Goal: Information Seeking & Learning: Understand process/instructions

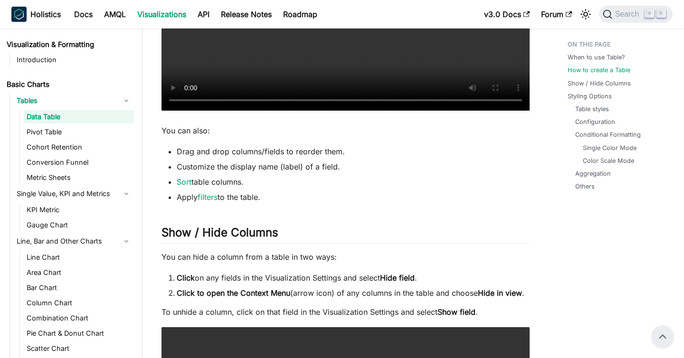
scroll to position [368, 0]
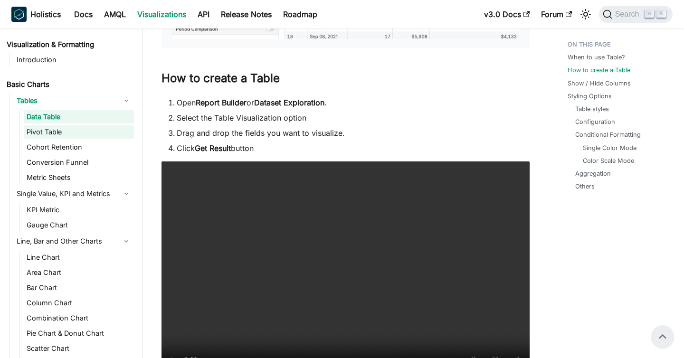
click at [71, 131] on link "Pivot Table" at bounding box center [79, 131] width 110 height 13
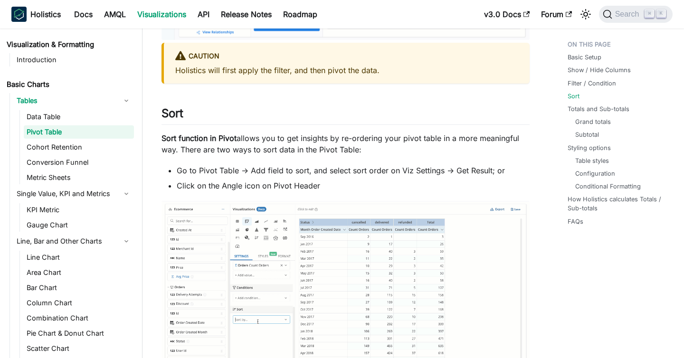
scroll to position [1462, 0]
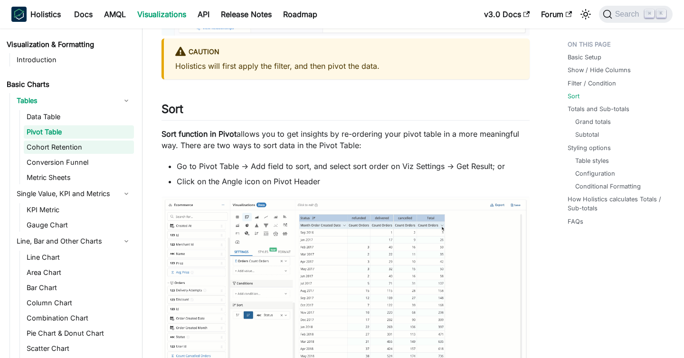
click at [68, 149] on link "Cohort Retention" at bounding box center [79, 147] width 110 height 13
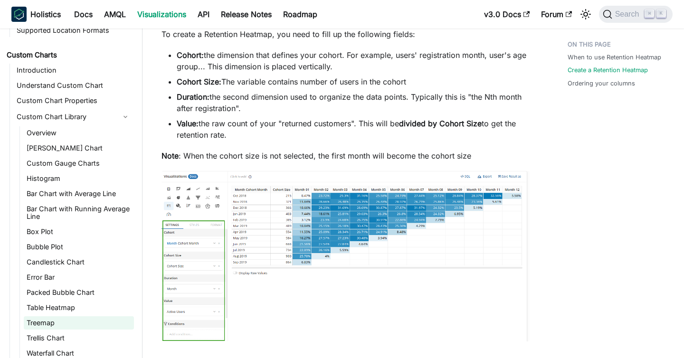
scroll to position [470, 0]
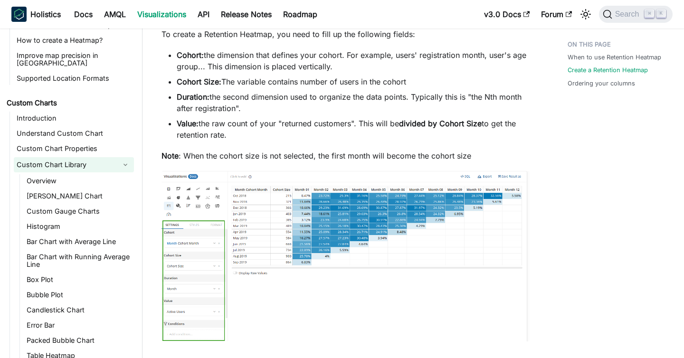
click at [64, 158] on link "Custom Chart Library" at bounding box center [65, 164] width 103 height 15
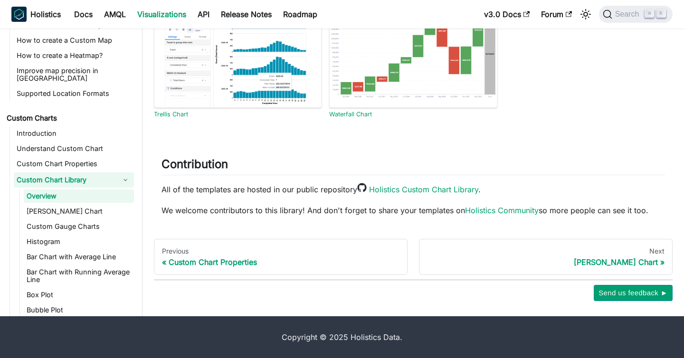
scroll to position [407, 0]
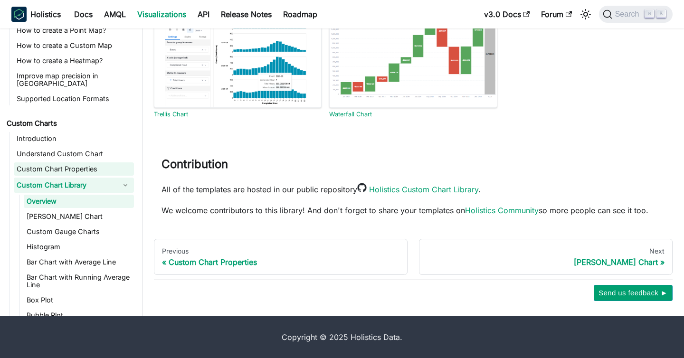
click at [89, 164] on link "Custom Chart Properties" at bounding box center [74, 168] width 120 height 13
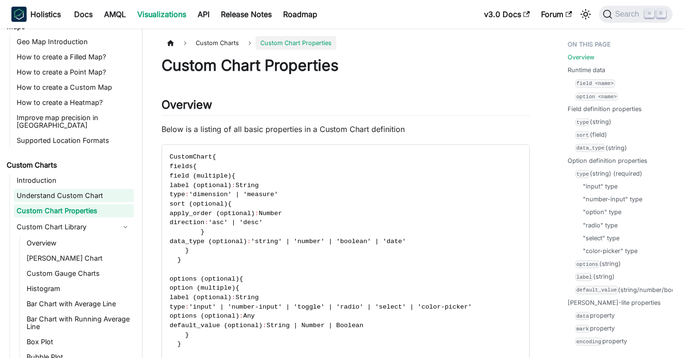
click at [87, 189] on link "Understand Custom Chart" at bounding box center [74, 195] width 120 height 13
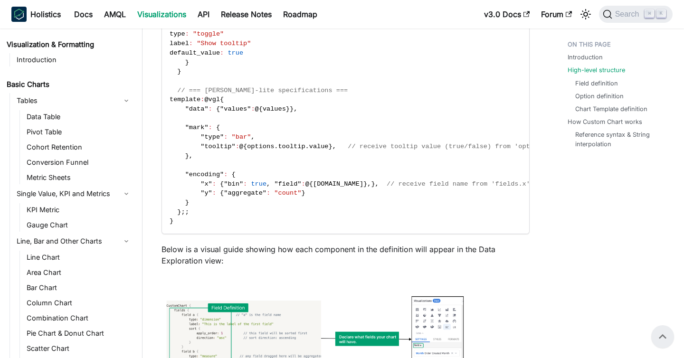
scroll to position [543, 0]
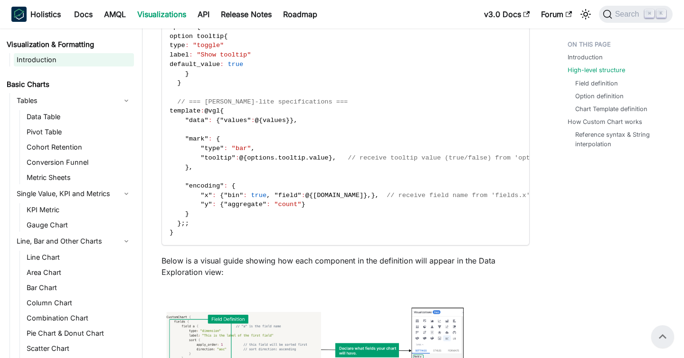
click at [41, 64] on link "Introduction" at bounding box center [74, 59] width 120 height 13
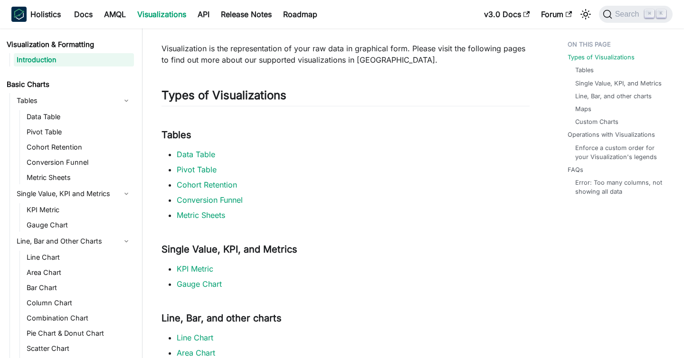
scroll to position [46, 0]
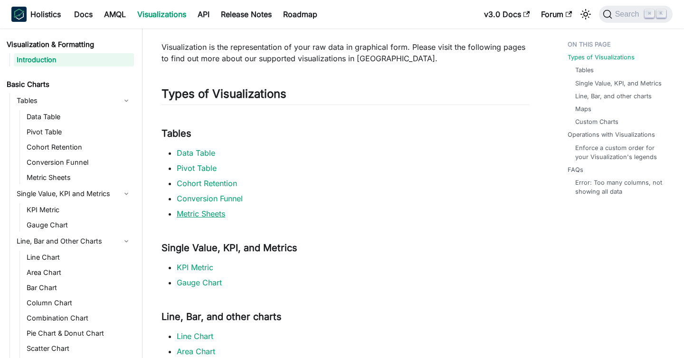
click at [219, 217] on link "Metric Sheets" at bounding box center [201, 213] width 48 height 9
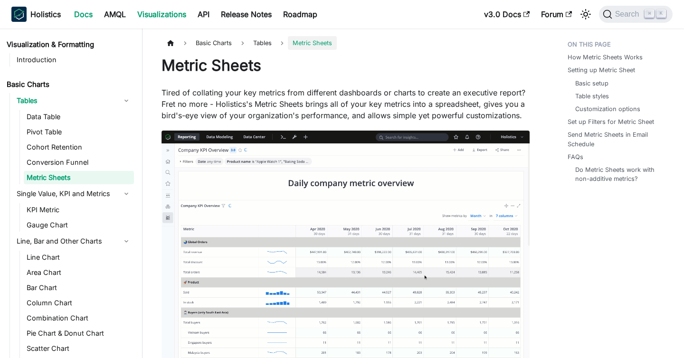
click at [73, 17] on link "Docs" at bounding box center [83, 14] width 30 height 15
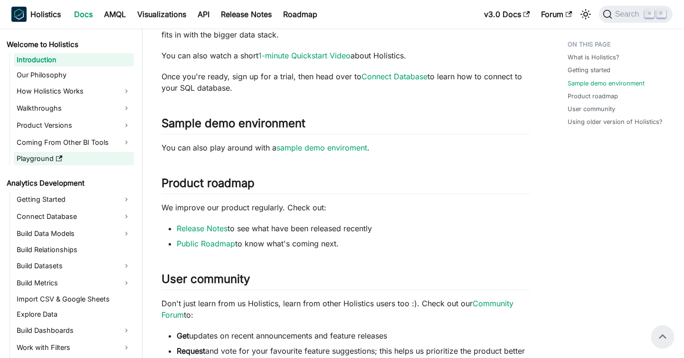
scroll to position [376, 0]
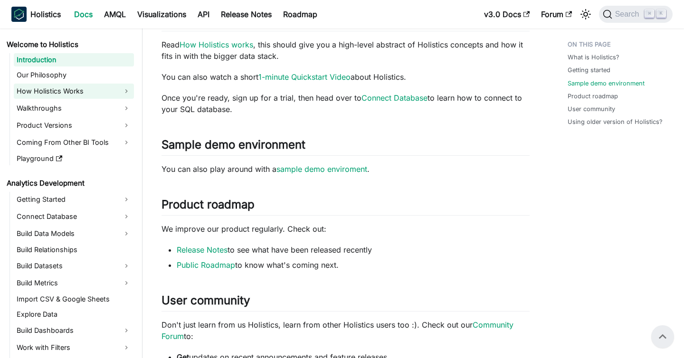
click at [56, 94] on link "How Holistics Works" at bounding box center [74, 91] width 120 height 15
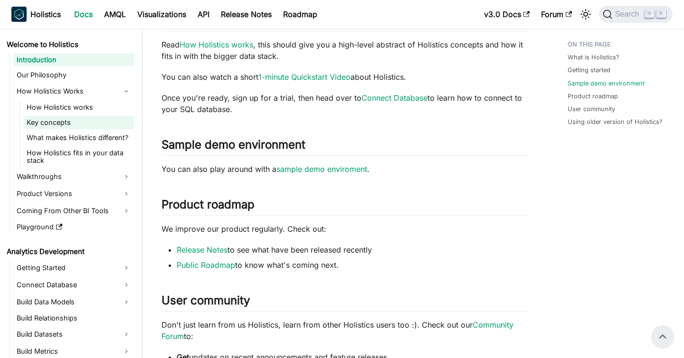
click at [55, 121] on link "Key concepts" at bounding box center [79, 122] width 110 height 13
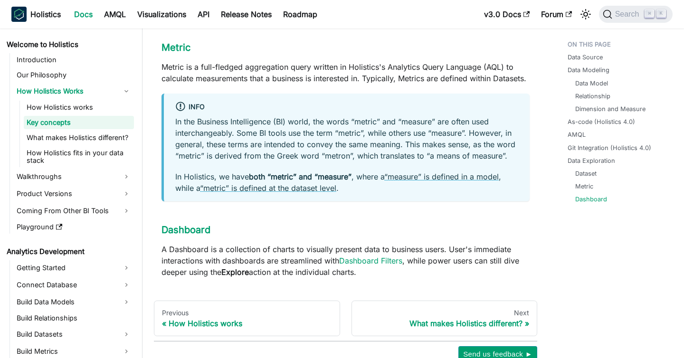
scroll to position [1122, 0]
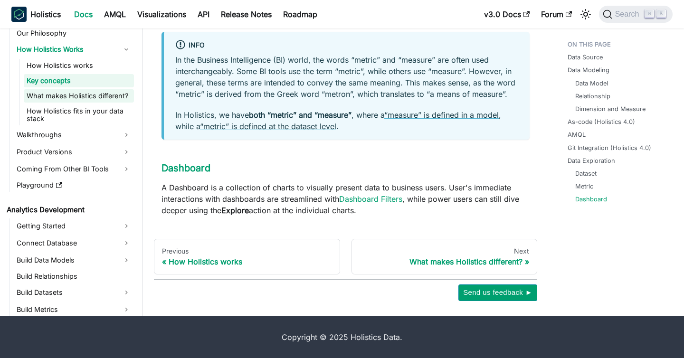
click at [66, 95] on link "What makes Holistics different?" at bounding box center [79, 95] width 110 height 13
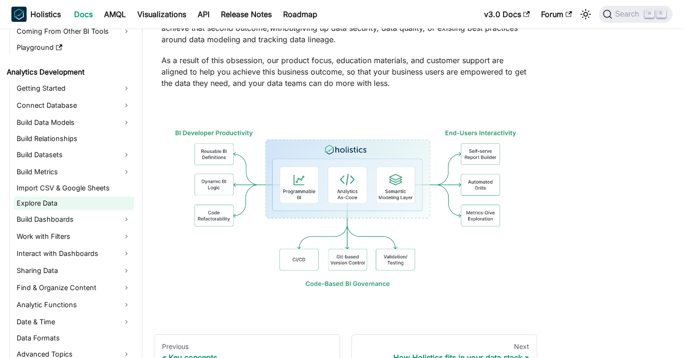
scroll to position [184, 0]
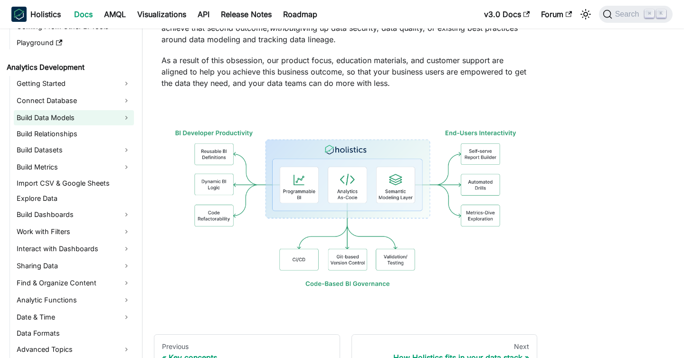
click at [53, 116] on link "Build Data Models" at bounding box center [74, 117] width 120 height 15
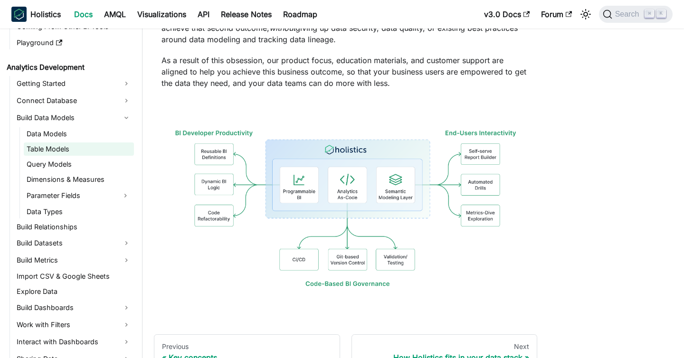
click at [52, 153] on link "Table Models" at bounding box center [79, 148] width 110 height 13
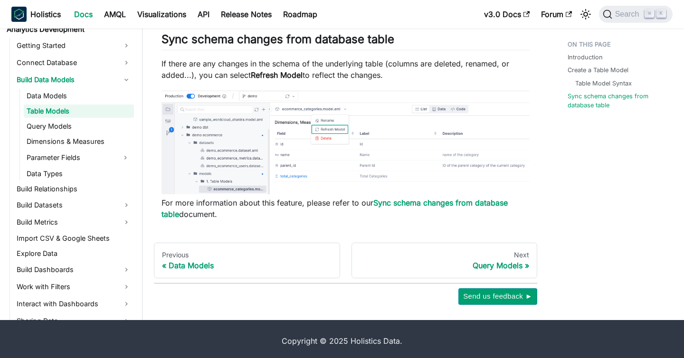
scroll to position [1484, 0]
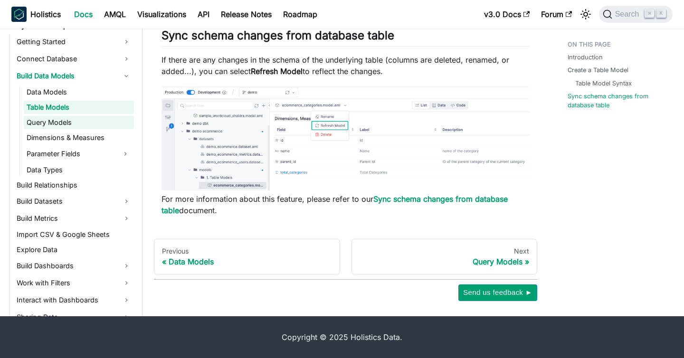
click at [81, 125] on link "Query Models" at bounding box center [79, 122] width 110 height 13
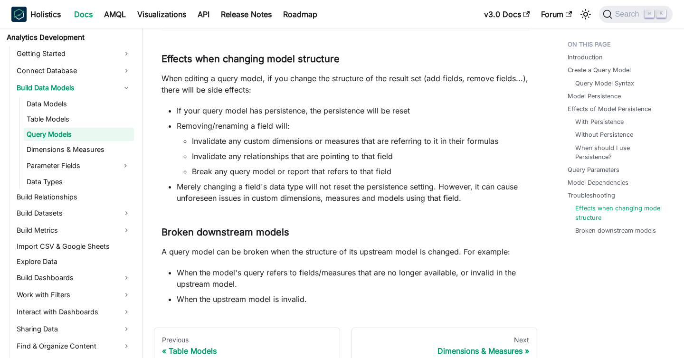
scroll to position [223, 0]
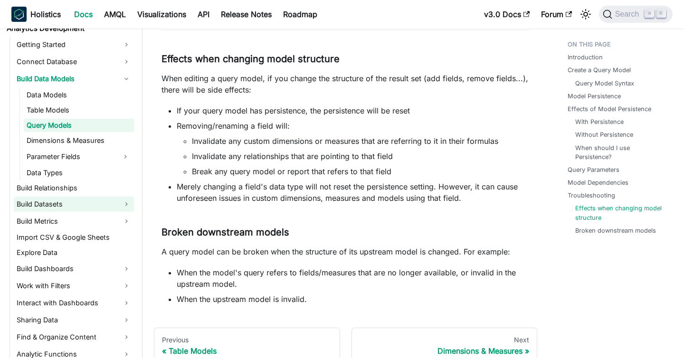
click at [59, 211] on link "Build Datasets" at bounding box center [74, 204] width 120 height 15
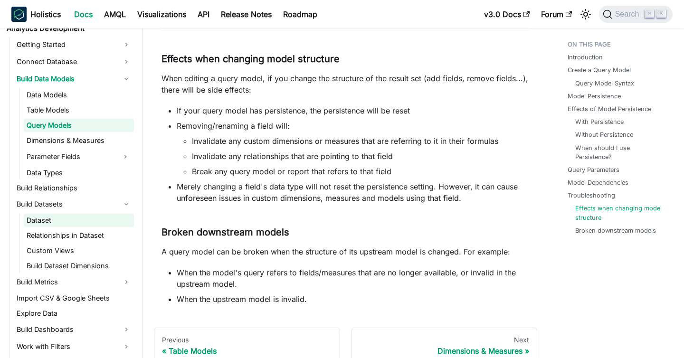
click at [57, 221] on link "Dataset" at bounding box center [79, 220] width 110 height 13
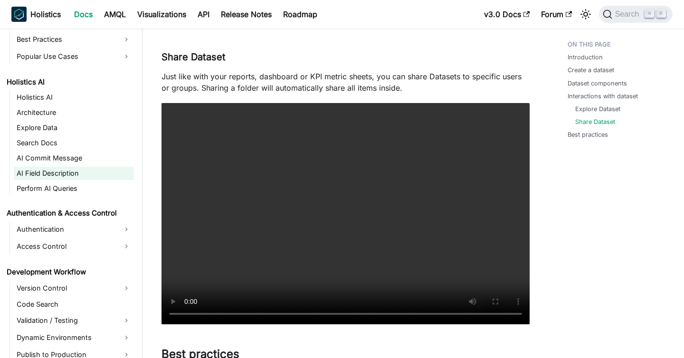
scroll to position [662, 0]
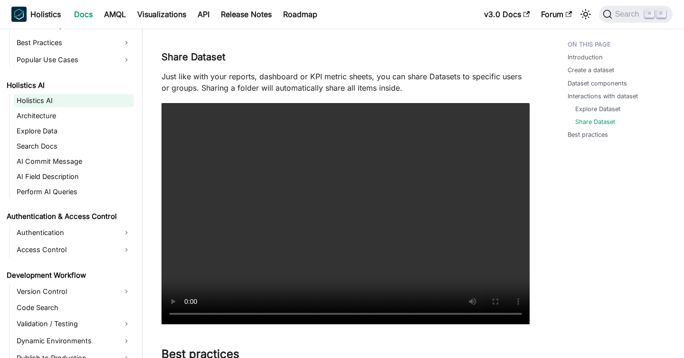
click at [53, 103] on link "Holistics AI" at bounding box center [74, 100] width 120 height 13
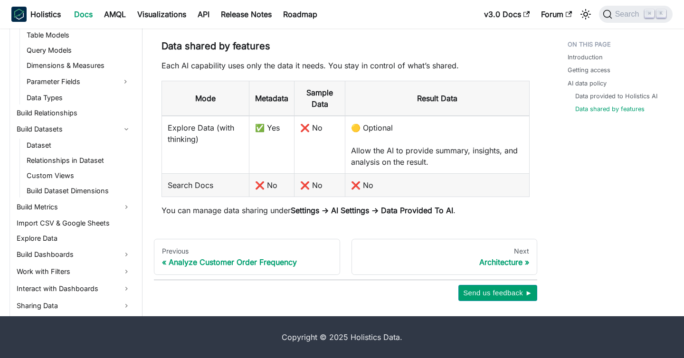
scroll to position [255, 0]
click at [62, 206] on link "Build Metrics" at bounding box center [74, 207] width 120 height 15
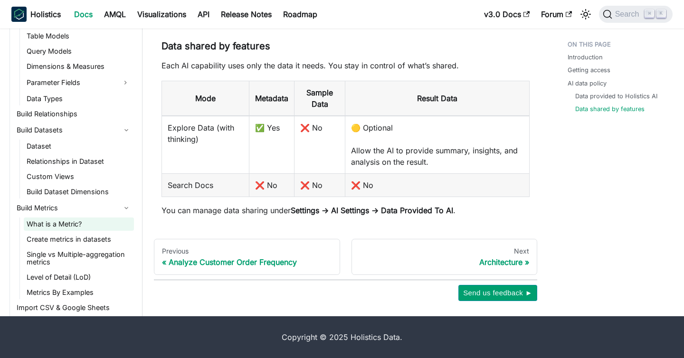
click at [66, 224] on link "What is a Metric?" at bounding box center [79, 223] width 110 height 13
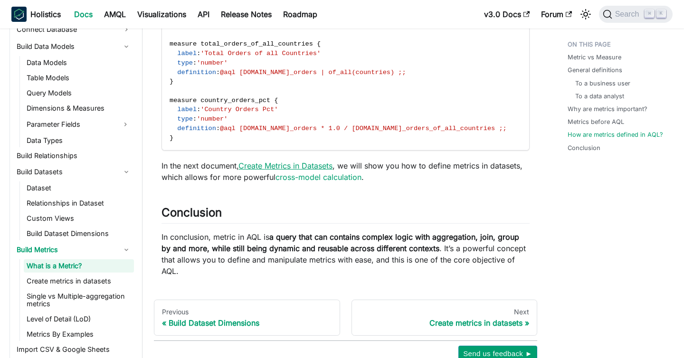
scroll to position [2373, 0]
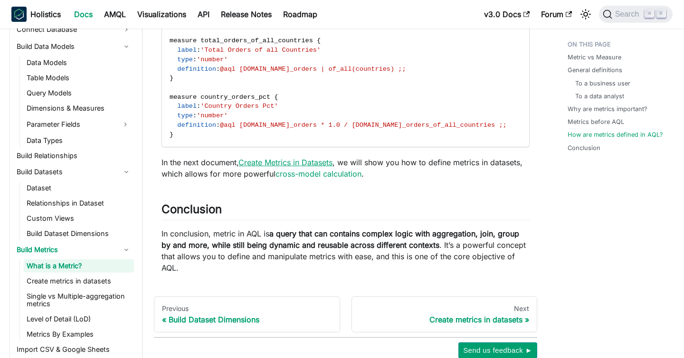
click at [299, 159] on link "Create Metrics in Datasets" at bounding box center [285, 162] width 94 height 9
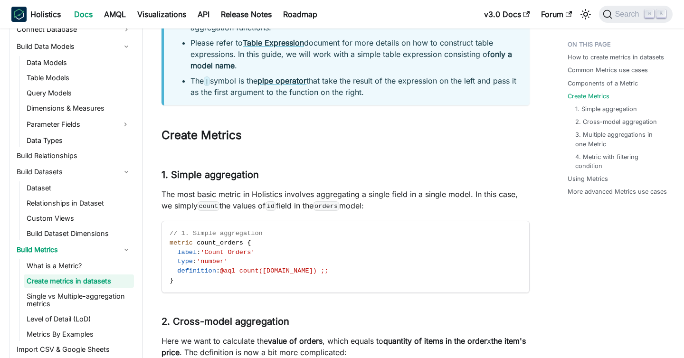
scroll to position [1096, 0]
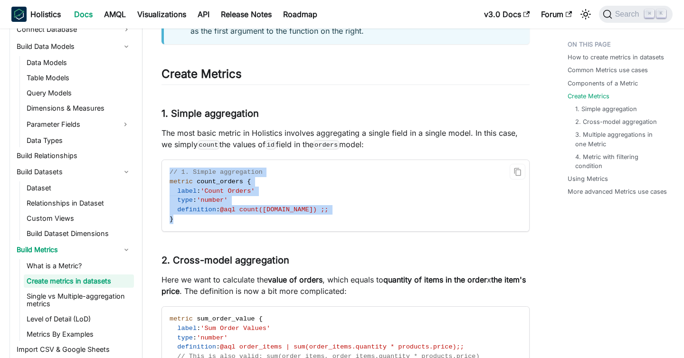
drag, startPoint x: 210, startPoint y: 223, endPoint x: 170, endPoint y: 169, distance: 66.6
click at [170, 169] on code "// 1. Simple aggregation metric count_orders { label : 'Count Orders' type : 'n…" at bounding box center [345, 195] width 367 height 71
click at [170, 169] on span "// 1. Simple aggregation" at bounding box center [216, 172] width 93 height 7
drag, startPoint x: 170, startPoint y: 169, endPoint x: 240, endPoint y: 227, distance: 90.0
click at [240, 227] on code "// 1. Simple aggregation metric count_orders { label : 'Count Orders' type : 'n…" at bounding box center [345, 195] width 367 height 71
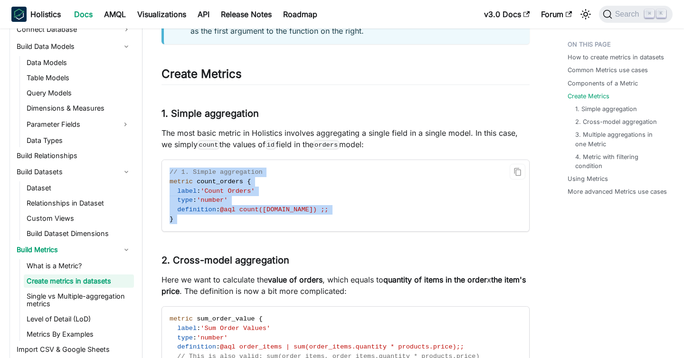
click at [240, 227] on code "// 1. Simple aggregation metric count_orders { label : 'Count Orders' type : 'n…" at bounding box center [345, 195] width 367 height 71
drag, startPoint x: 276, startPoint y: 223, endPoint x: 164, endPoint y: 171, distance: 123.2
click at [164, 171] on code "// 1. Simple aggregation metric count_orders { label : 'Count Orders' type : 'n…" at bounding box center [345, 195] width 367 height 71
drag, startPoint x: 164, startPoint y: 171, endPoint x: 264, endPoint y: 243, distance: 123.2
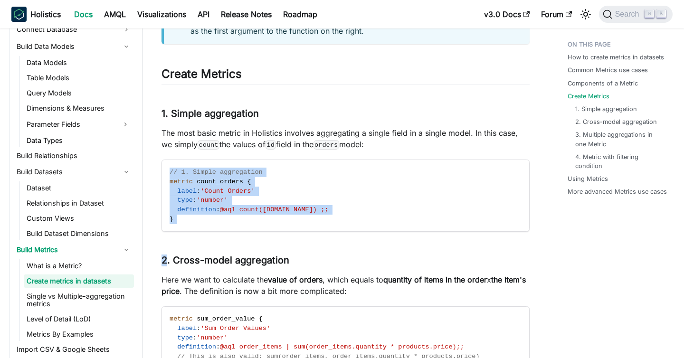
drag, startPoint x: 277, startPoint y: 232, endPoint x: 176, endPoint y: 183, distance: 112.4
click at [176, 183] on code "// 1. Simple aggregation metric count_orders { label : 'Count Orders' type : 'n…" at bounding box center [345, 195] width 367 height 71
click at [176, 183] on span "metric" at bounding box center [181, 181] width 23 height 7
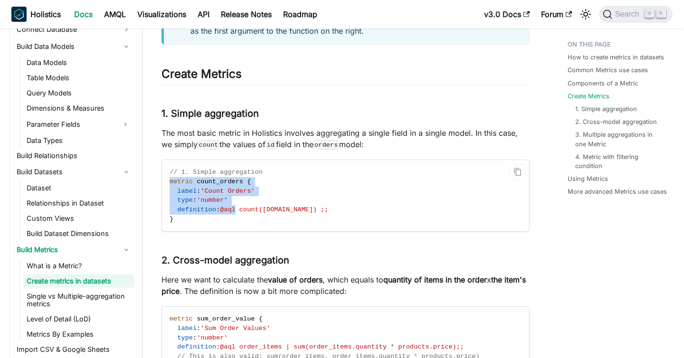
drag, startPoint x: 176, startPoint y: 183, endPoint x: 232, endPoint y: 212, distance: 63.3
click at [232, 212] on code "// 1. Simple aggregation metric count_orders { label : 'Count Orders' type : 'n…" at bounding box center [345, 195] width 367 height 71
click at [232, 212] on span "@aql count([DOMAIN_NAME]) ;;" at bounding box center [274, 209] width 108 height 7
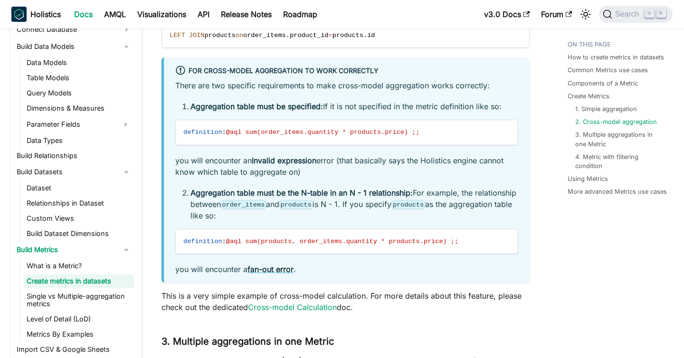
scroll to position [1568, 0]
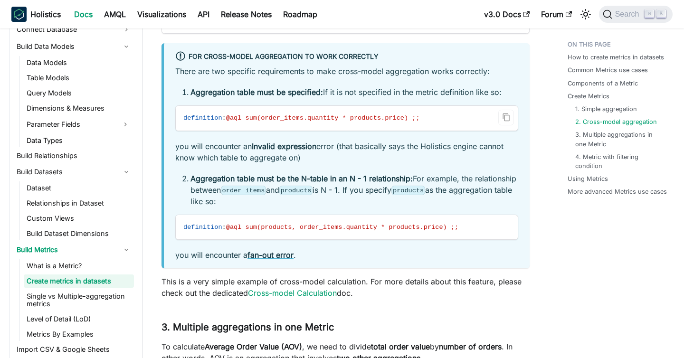
drag, startPoint x: 241, startPoint y: 94, endPoint x: 309, endPoint y: 123, distance: 73.2
click at [309, 123] on div "There are two specific requirements to make cross-model aggregation works corre…" at bounding box center [346, 163] width 343 height 195
click at [309, 123] on code "definition : @aql sum(order_items.quantity * products.price) ;;" at bounding box center [347, 118] width 342 height 25
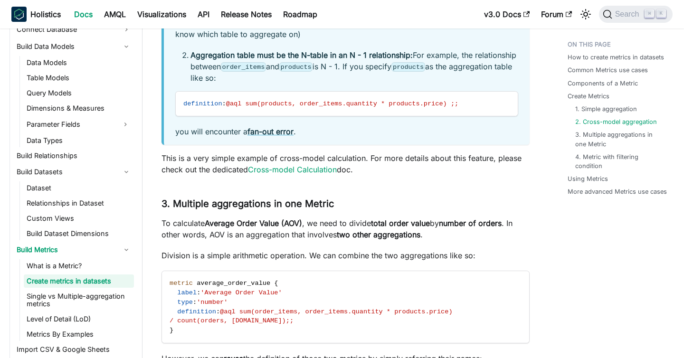
scroll to position [1767, 0]
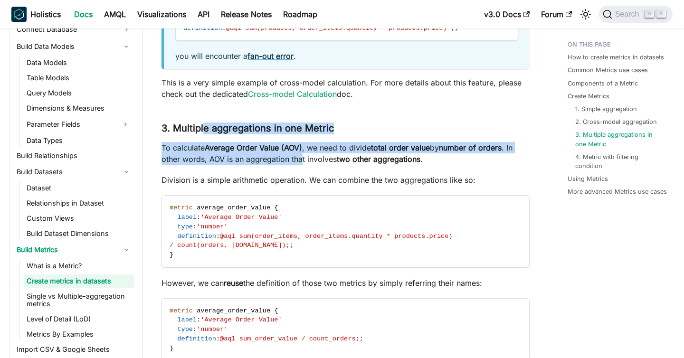
drag, startPoint x: 203, startPoint y: 134, endPoint x: 301, endPoint y: 163, distance: 101.4
click at [301, 163] on p "To calculate Average Order Value (AOV) , we need to divide total order value by…" at bounding box center [345, 153] width 368 height 23
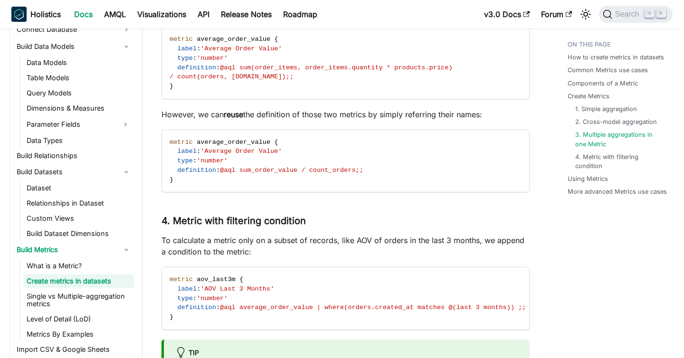
scroll to position [1956, 0]
